Goal: Transaction & Acquisition: Download file/media

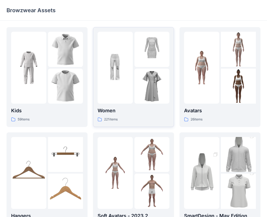
click at [135, 105] on div "Women 221 items" at bounding box center [134, 77] width 72 height 91
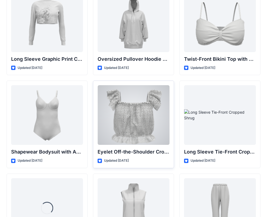
scroll to position [1738, 0]
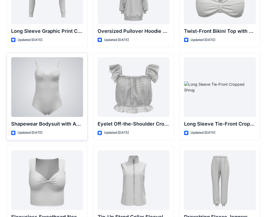
click at [66, 111] on div at bounding box center [47, 87] width 72 height 60
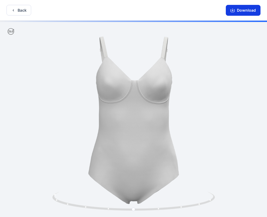
click at [240, 12] on button "Download" at bounding box center [243, 10] width 35 height 11
